Goal: Navigation & Orientation: Find specific page/section

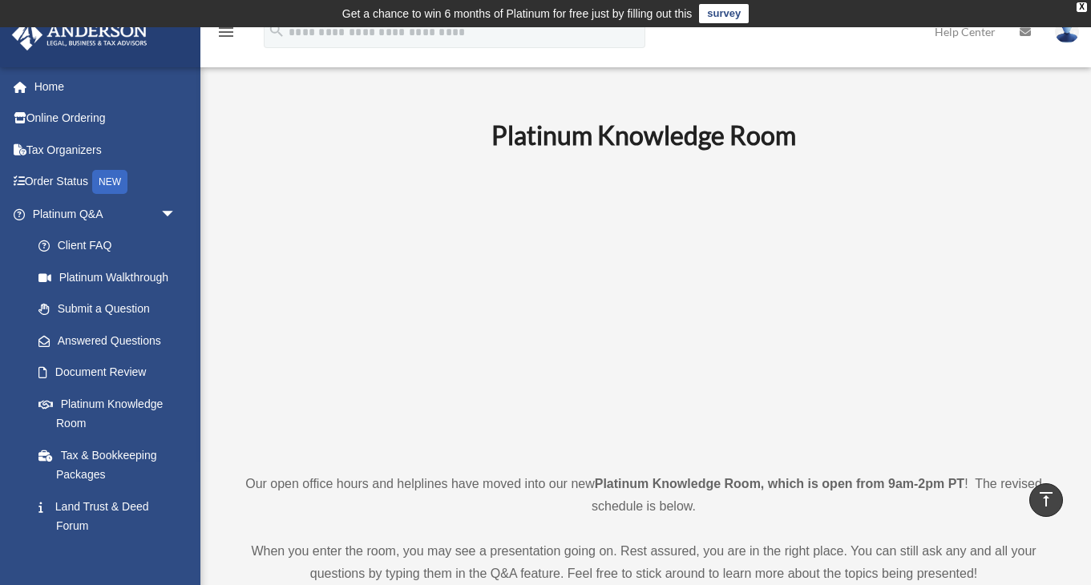
scroll to position [619, 0]
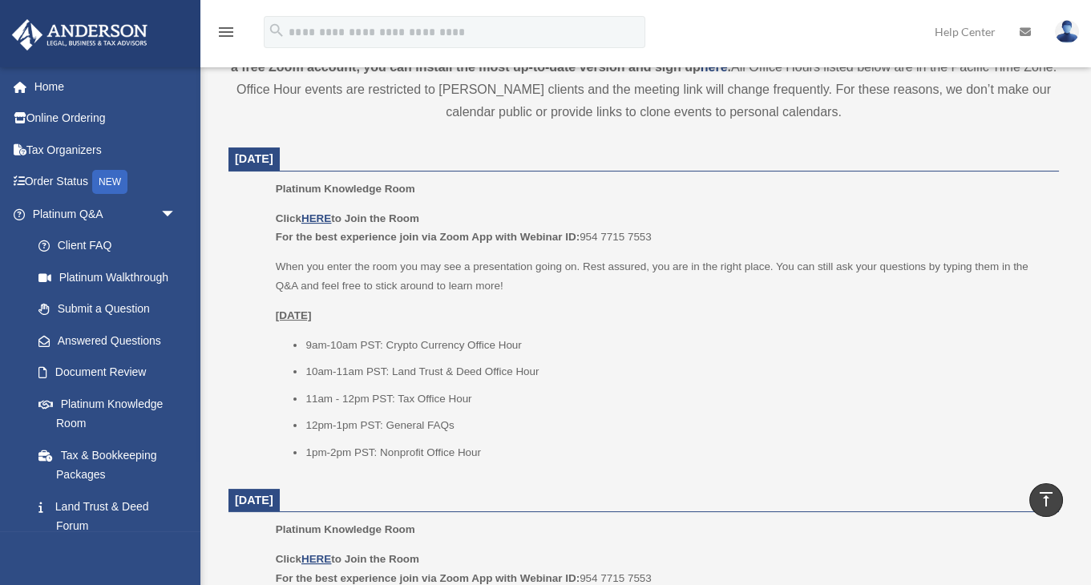
click at [591, 468] on div "Platinum Knowledge Room Click HERE to Join the Room For the best experience joi…" at bounding box center [662, 326] width 772 height 293
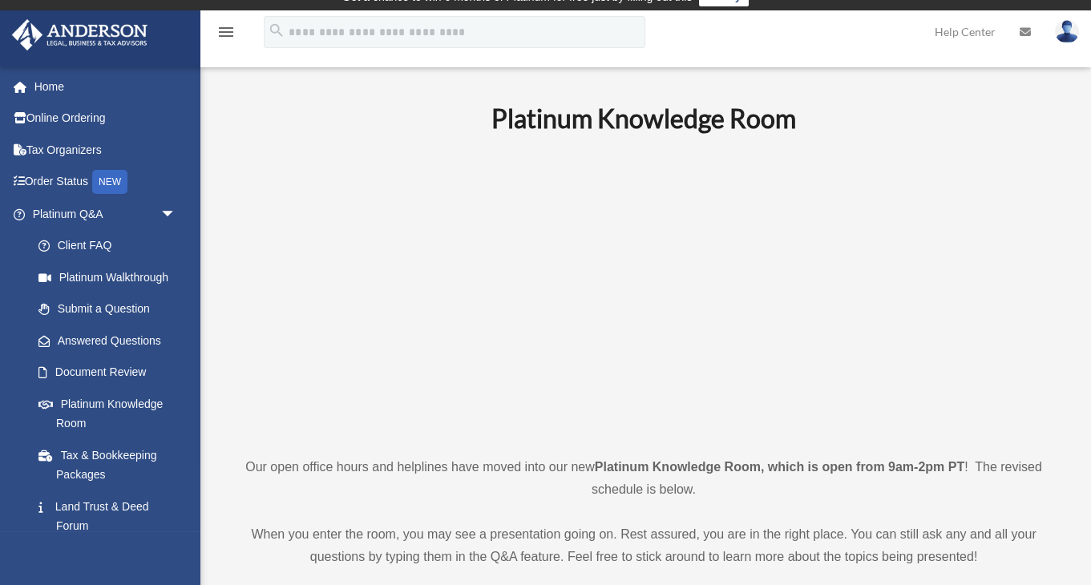
scroll to position [0, 0]
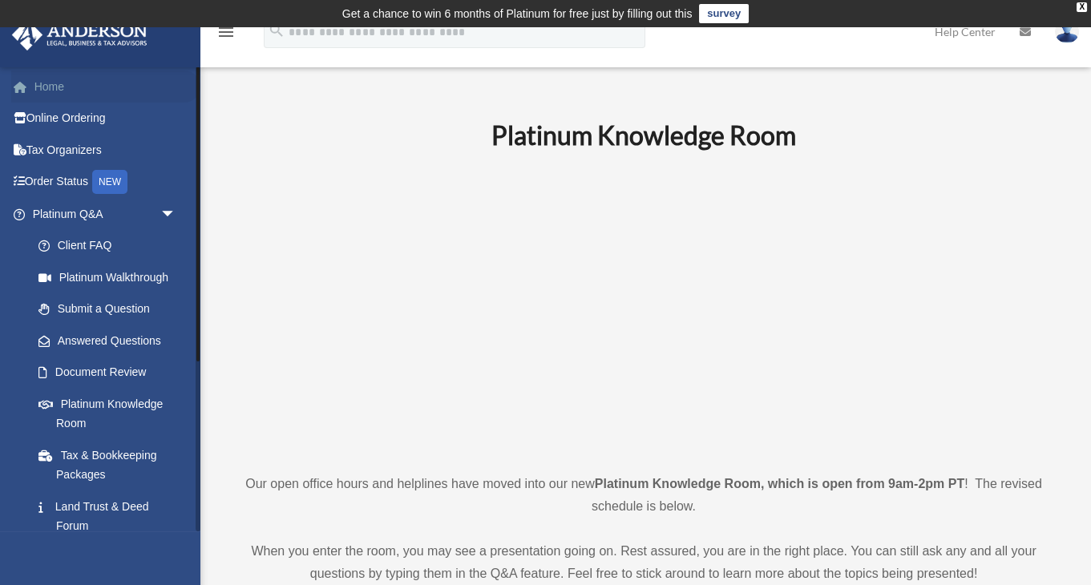
click at [61, 85] on link "Home" at bounding box center [105, 87] width 189 height 32
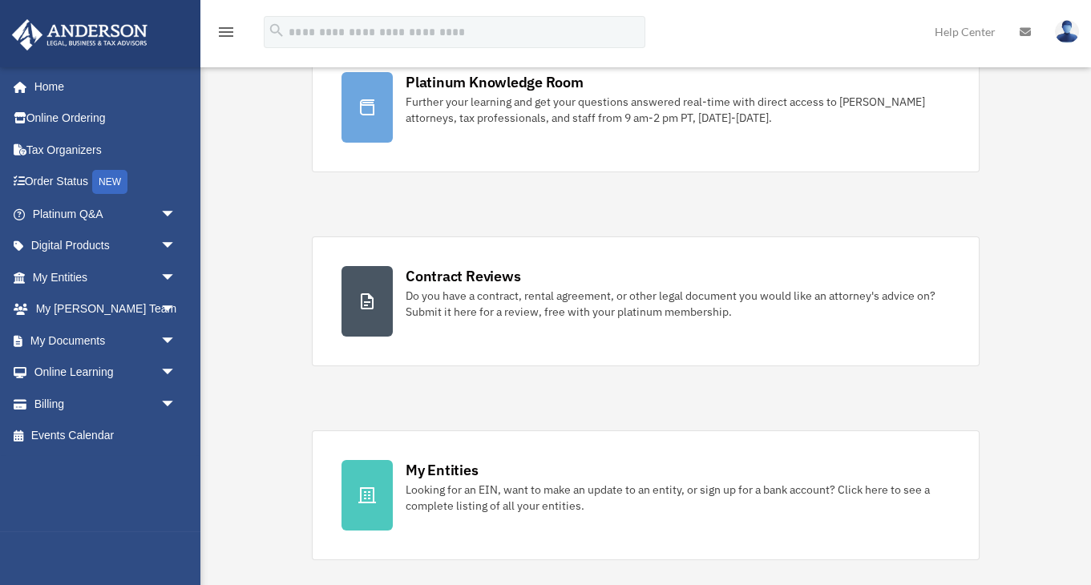
scroll to position [199, 0]
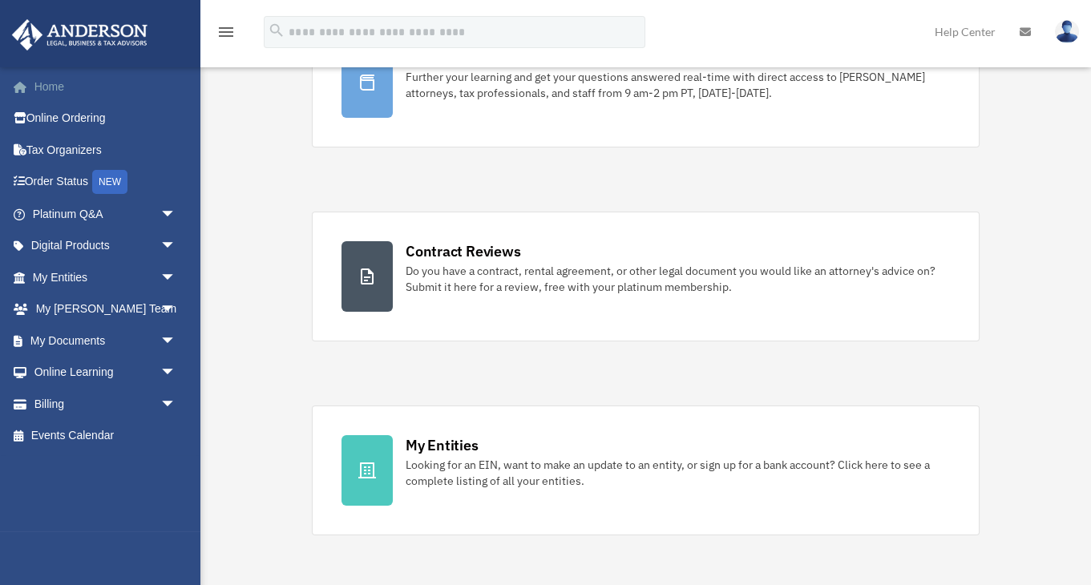
click at [107, 88] on link "Home" at bounding box center [105, 87] width 189 height 32
